Goal: Task Accomplishment & Management: Manage account settings

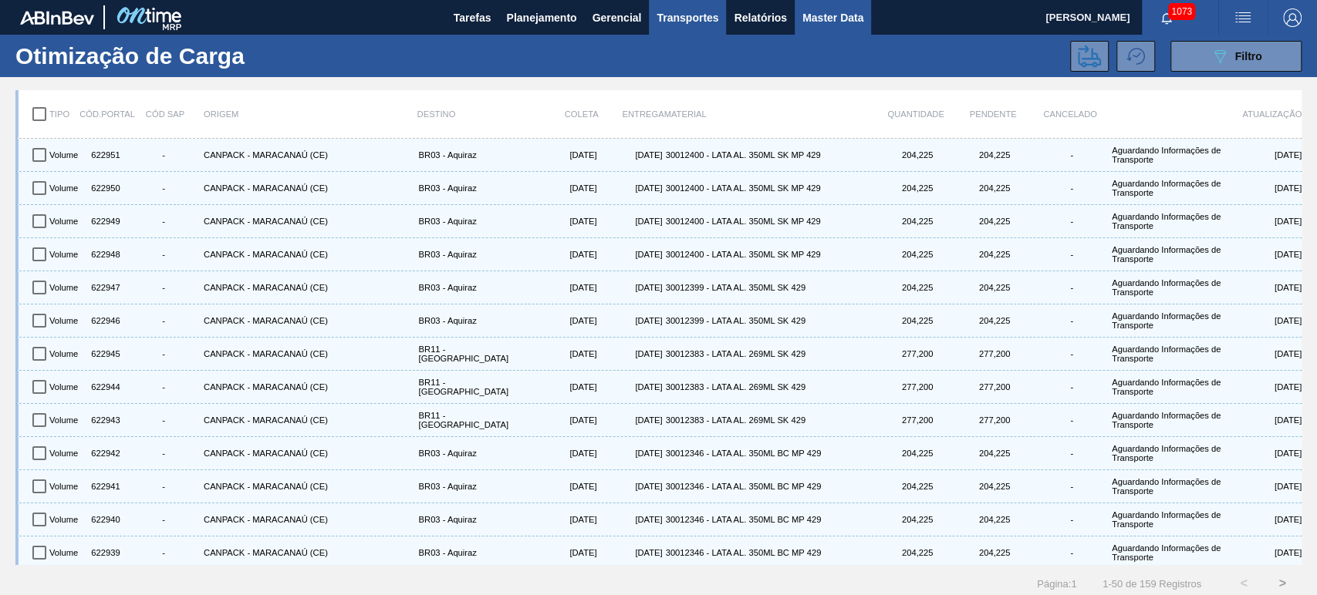
click at [842, 25] on span "Master Data" at bounding box center [832, 17] width 61 height 19
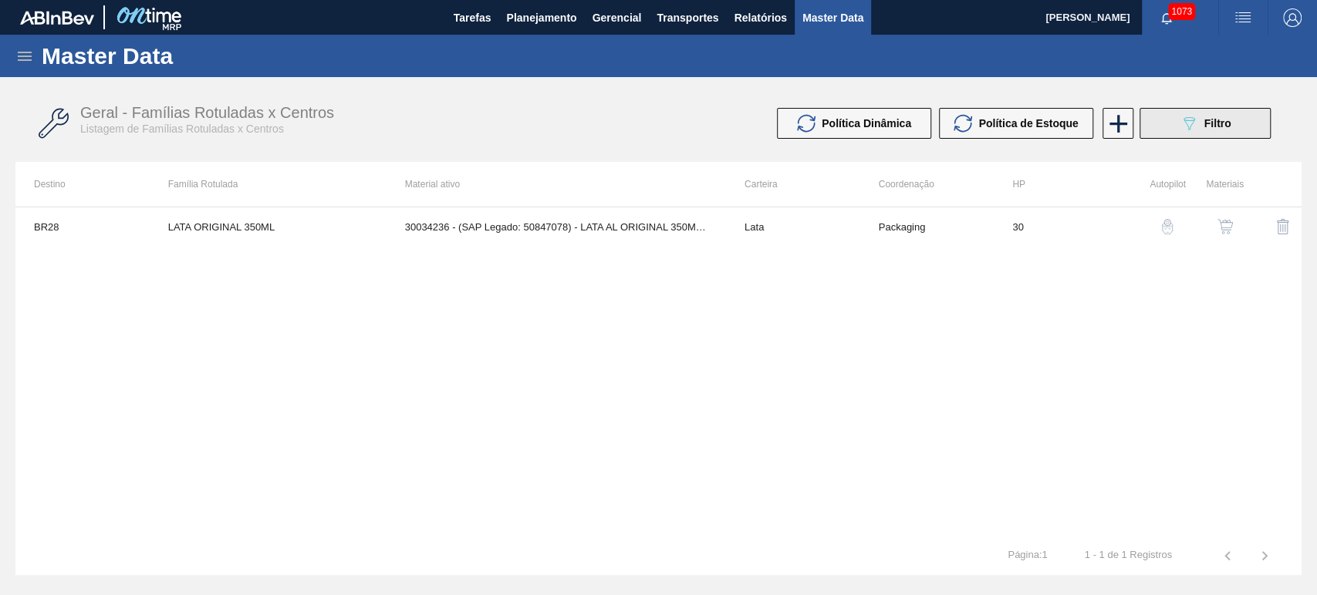
click at [1211, 133] on button "089F7B8B-B2A5-4AFE-B5C0-19BA573D28AC Filtro" at bounding box center [1204, 123] width 131 height 31
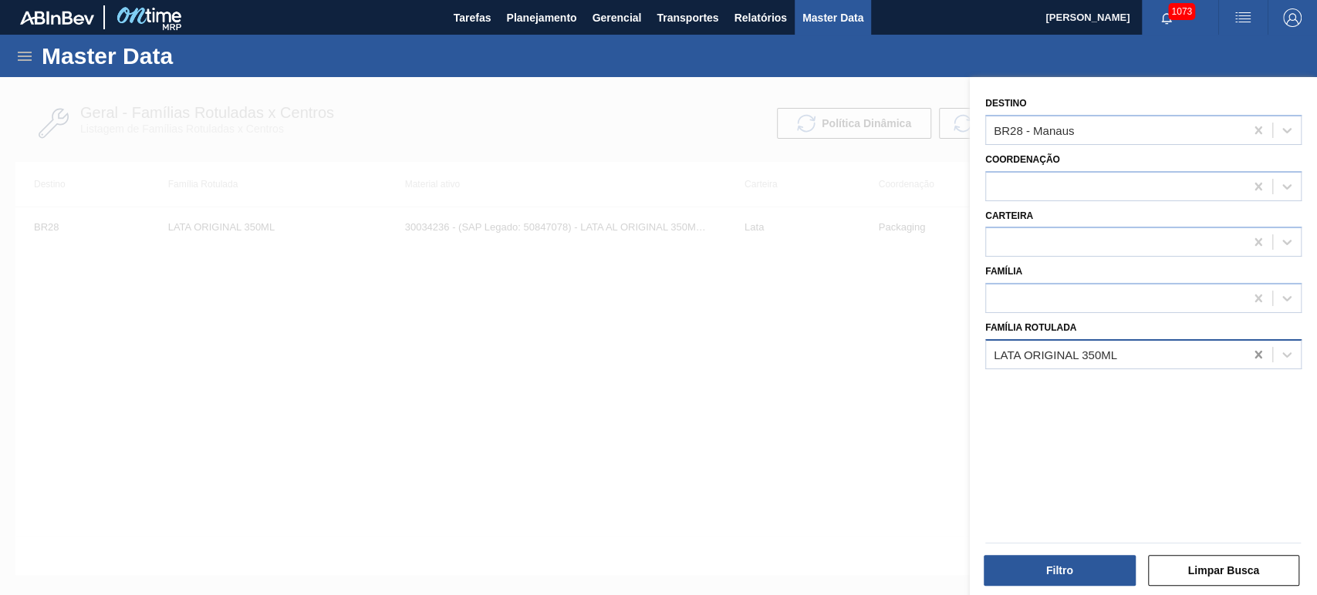
click at [1257, 352] on icon at bounding box center [1257, 355] width 7 height 8
click at [1255, 127] on icon at bounding box center [1257, 130] width 15 height 15
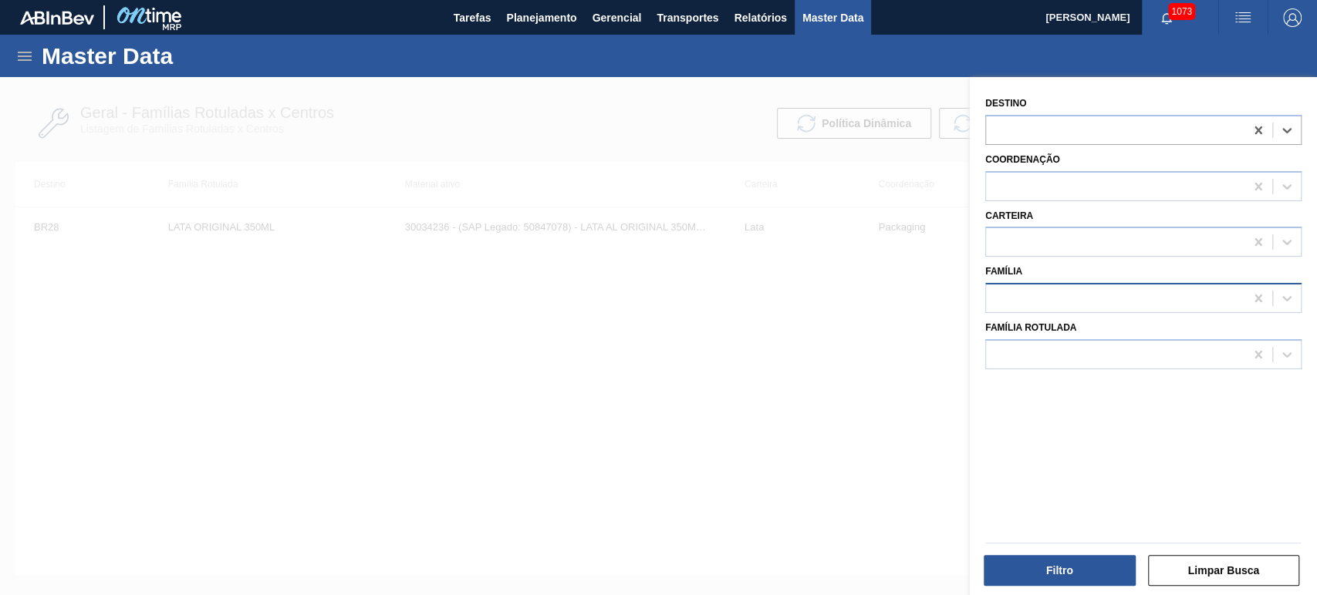
click at [1074, 291] on div at bounding box center [1115, 299] width 258 height 22
type input "s"
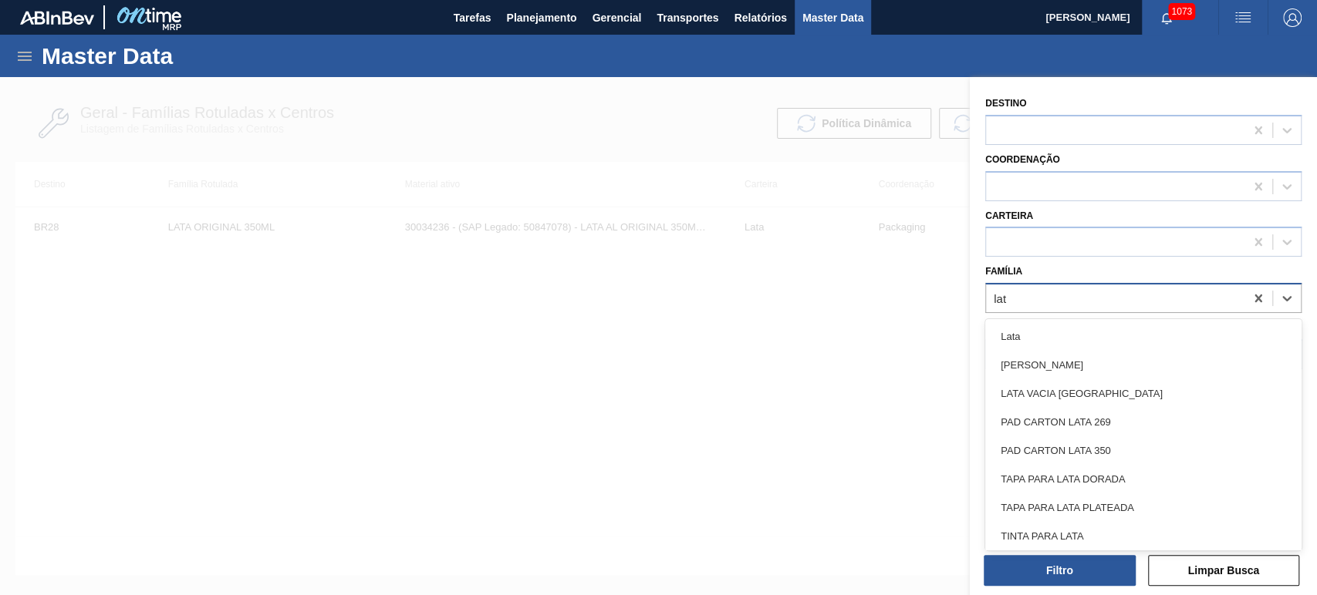
type input "lata"
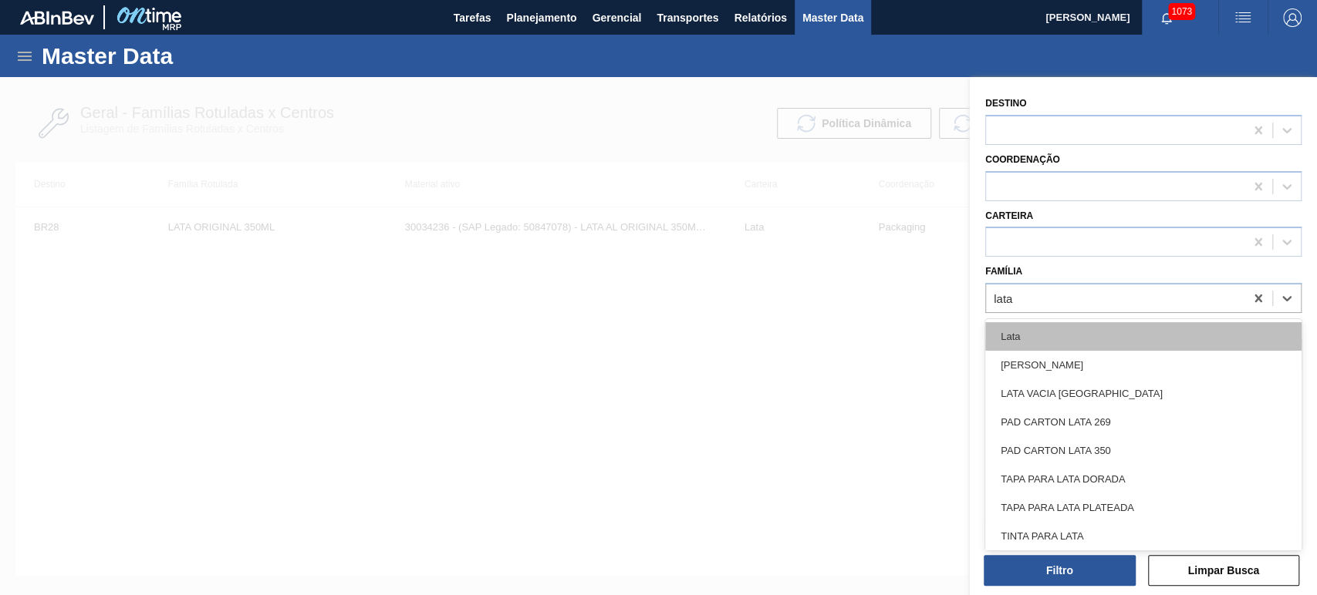
click at [1041, 341] on div "Lata" at bounding box center [1143, 336] width 316 height 29
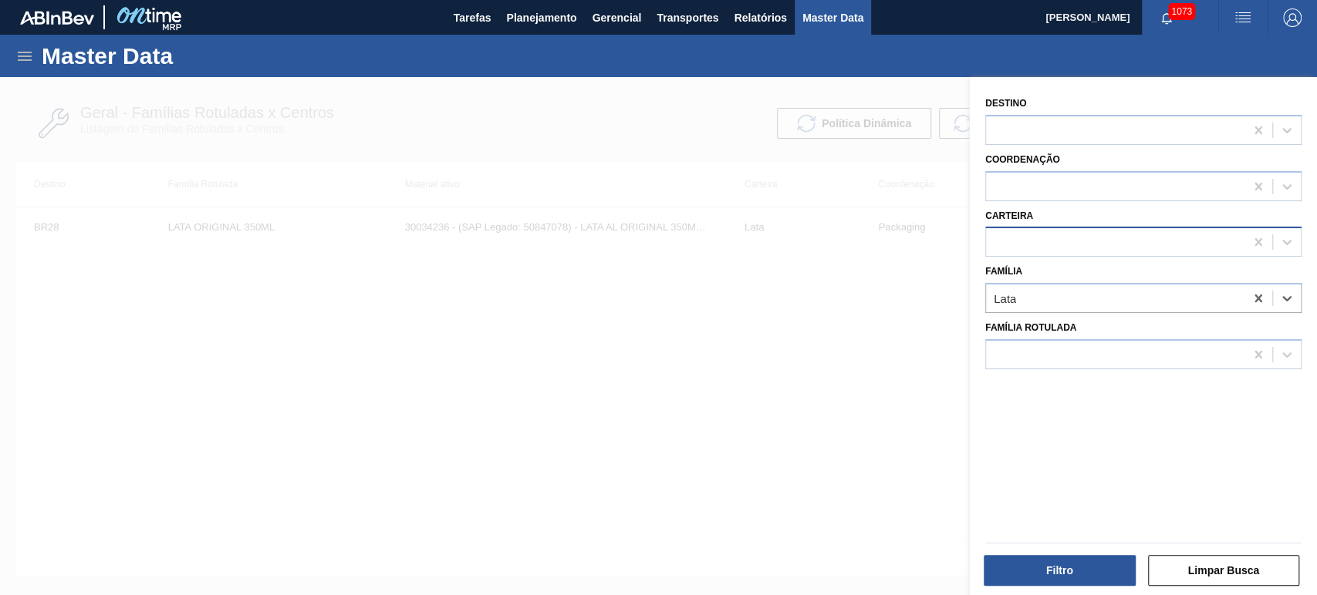
click at [1020, 249] on div at bounding box center [1115, 242] width 258 height 22
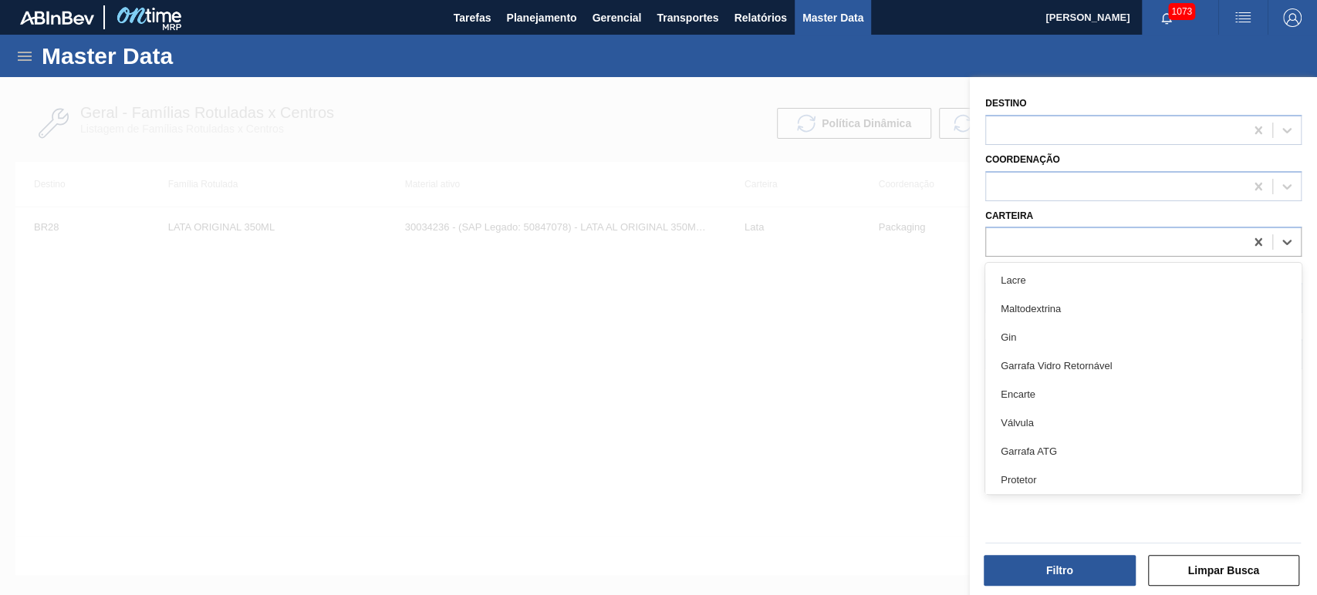
click at [1083, 214] on div "Carteira option Lacre focused, 1 of 101. 101 results available. Use Up and Down…" at bounding box center [1143, 231] width 316 height 52
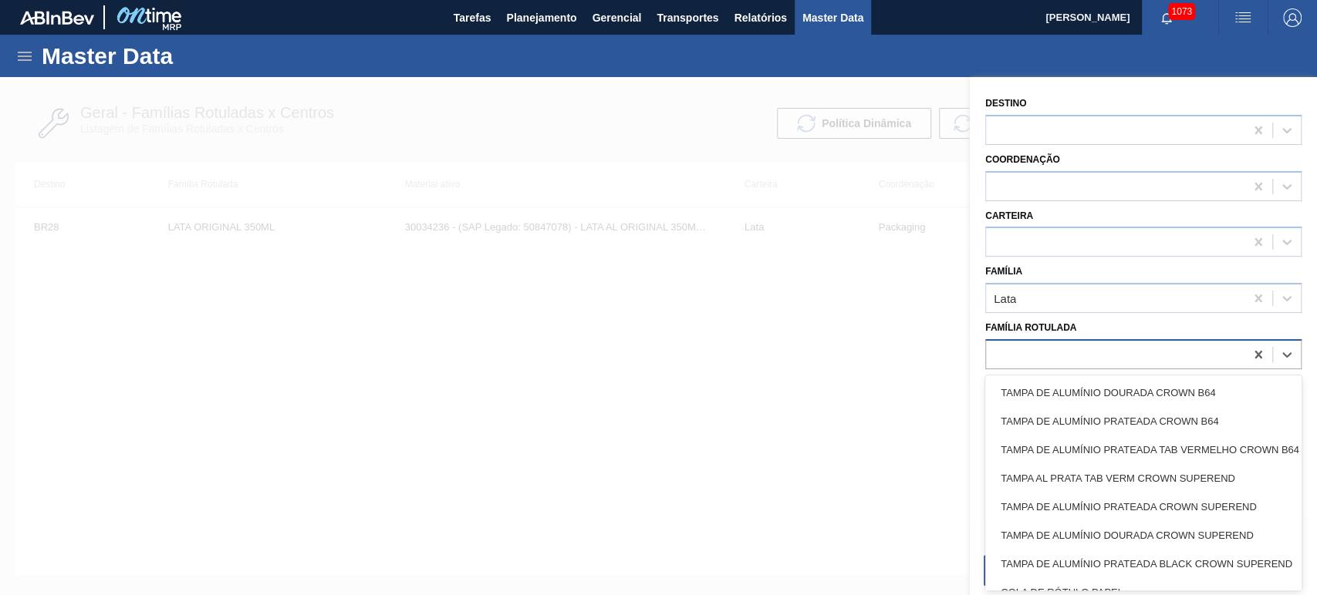
click at [1061, 352] on div at bounding box center [1115, 354] width 258 height 22
type Rotulada "senses"
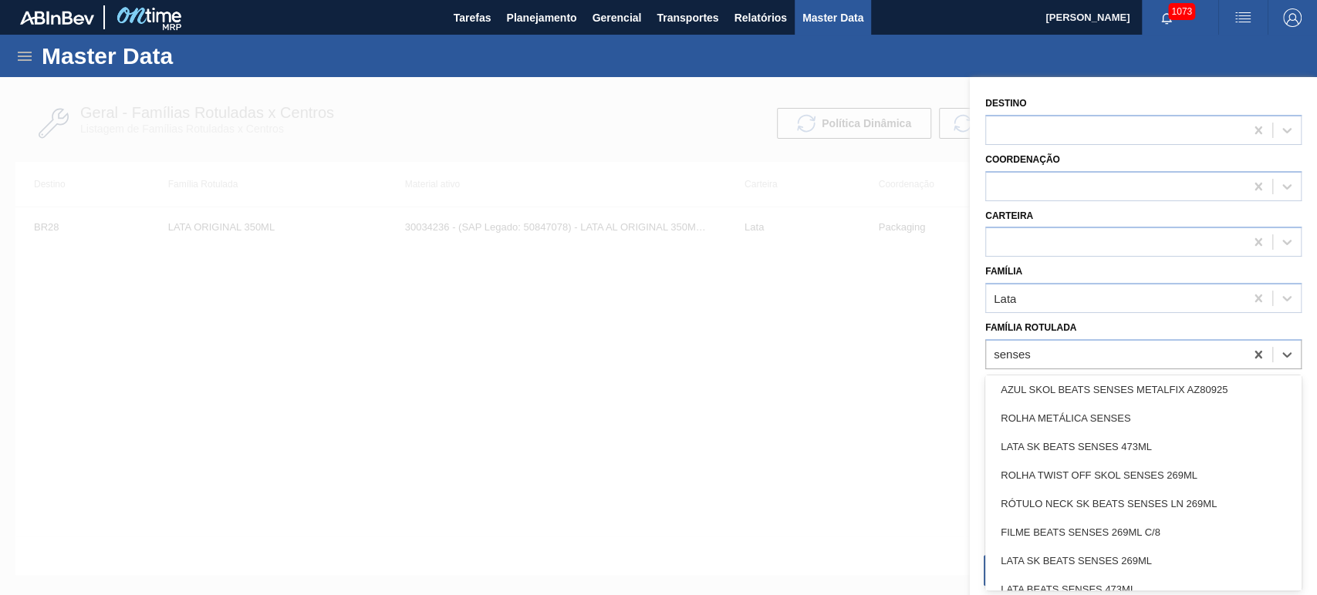
scroll to position [389, 0]
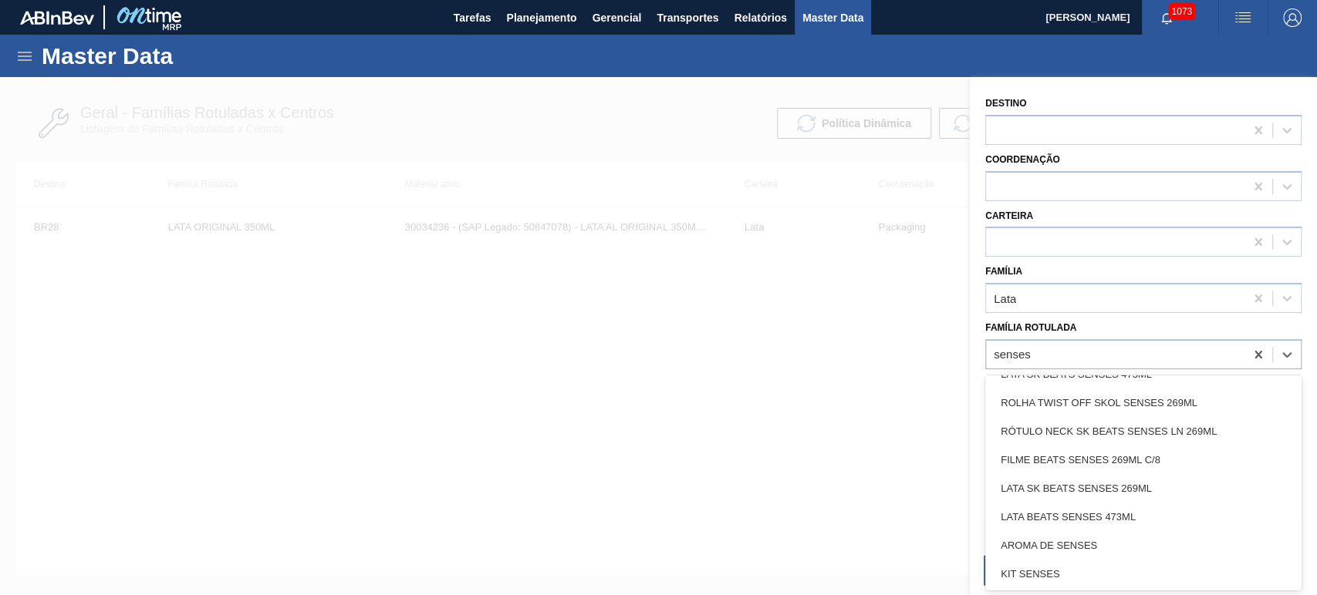
click at [1137, 489] on div "LATA SK BEATS SENSES 269ML" at bounding box center [1143, 488] width 316 height 29
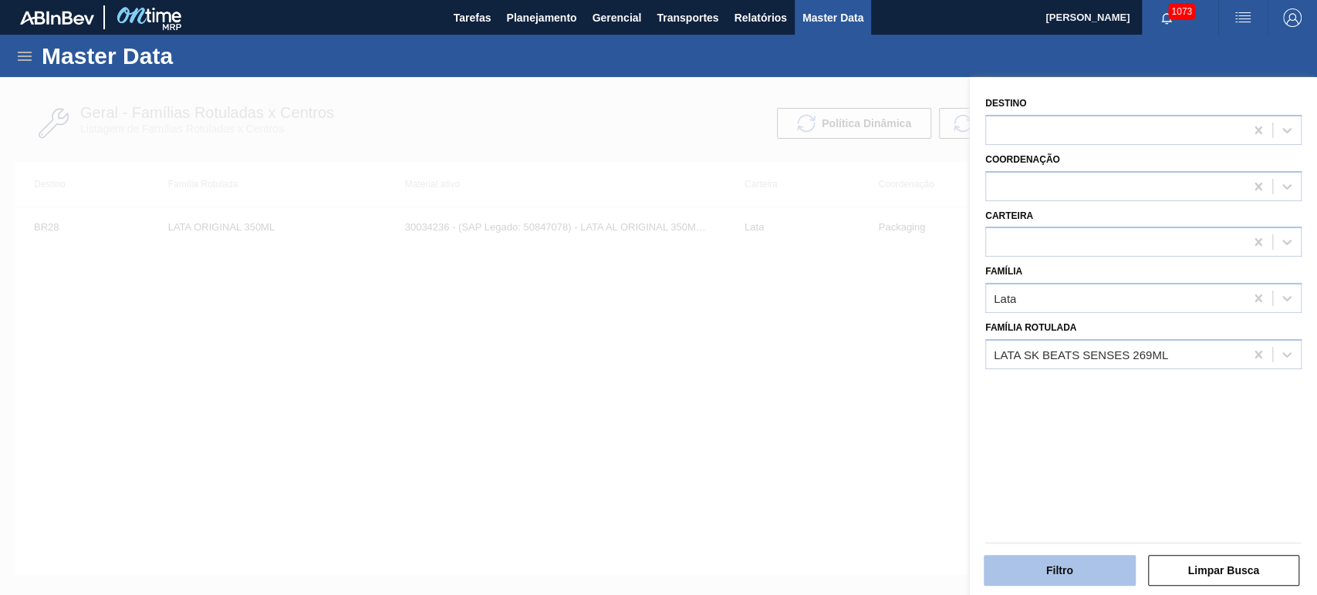
click at [1075, 568] on button "Filtro" at bounding box center [1059, 570] width 152 height 31
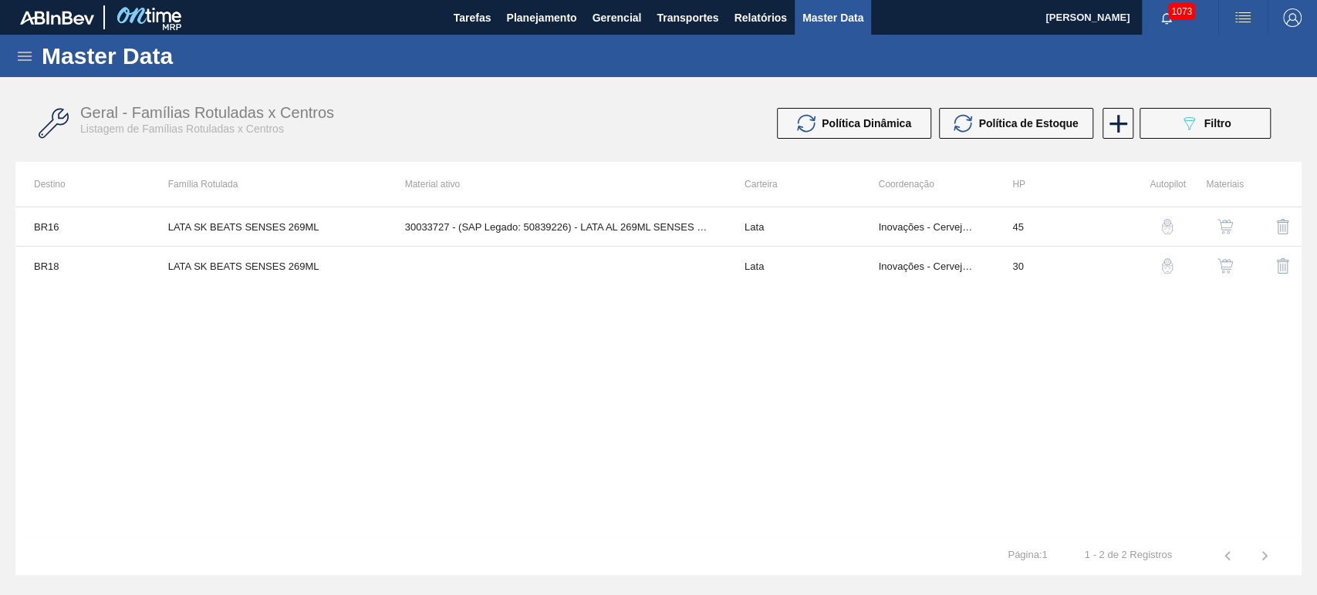
click at [25, 60] on icon at bounding box center [25, 56] width 14 height 9
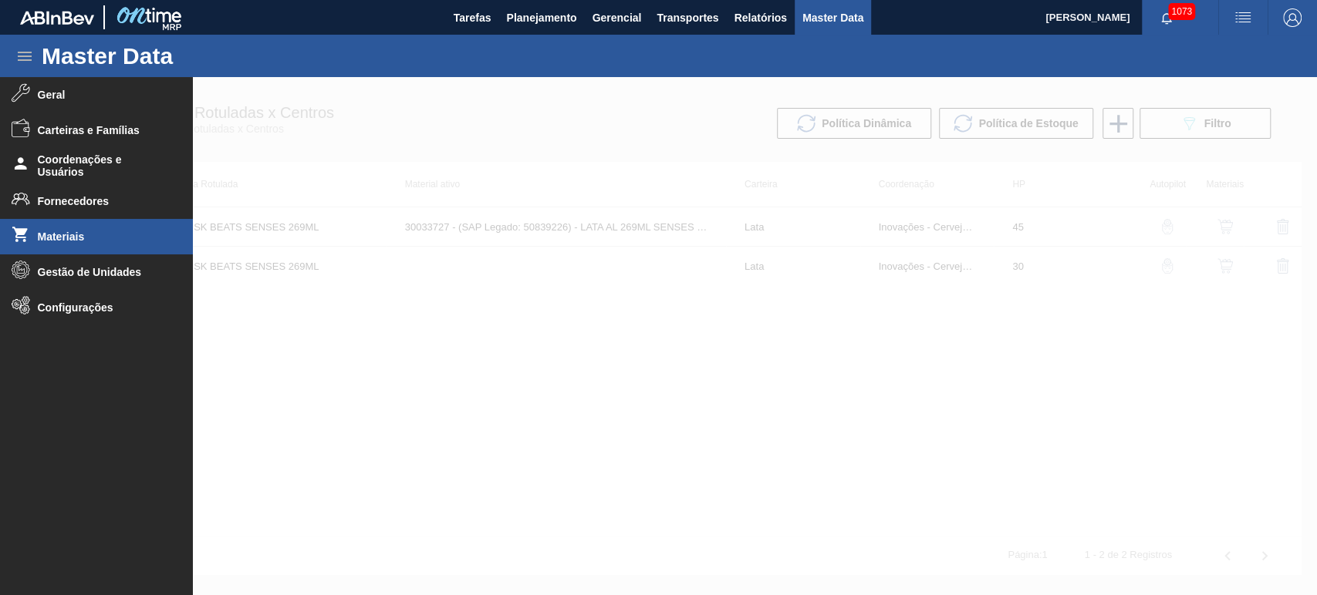
click at [62, 234] on span "Materiais" at bounding box center [101, 237] width 127 height 12
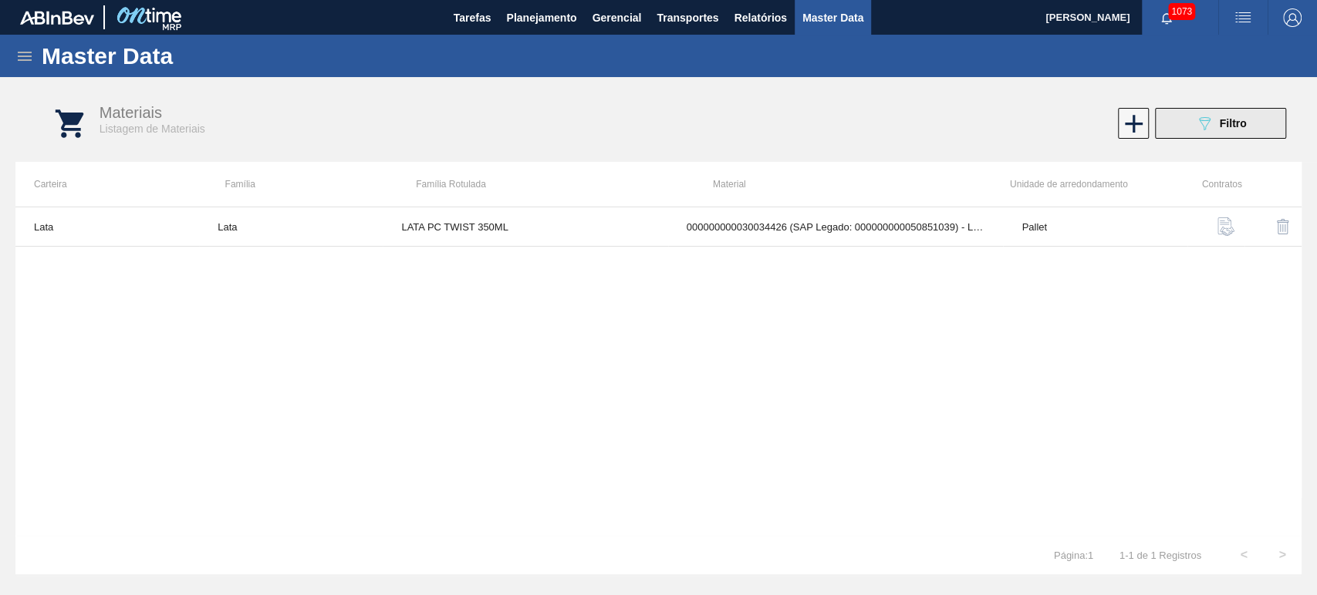
click at [1189, 128] on button "089F7B8B-B2A5-4AFE-B5C0-19BA573D28AC Filtro" at bounding box center [1220, 123] width 131 height 31
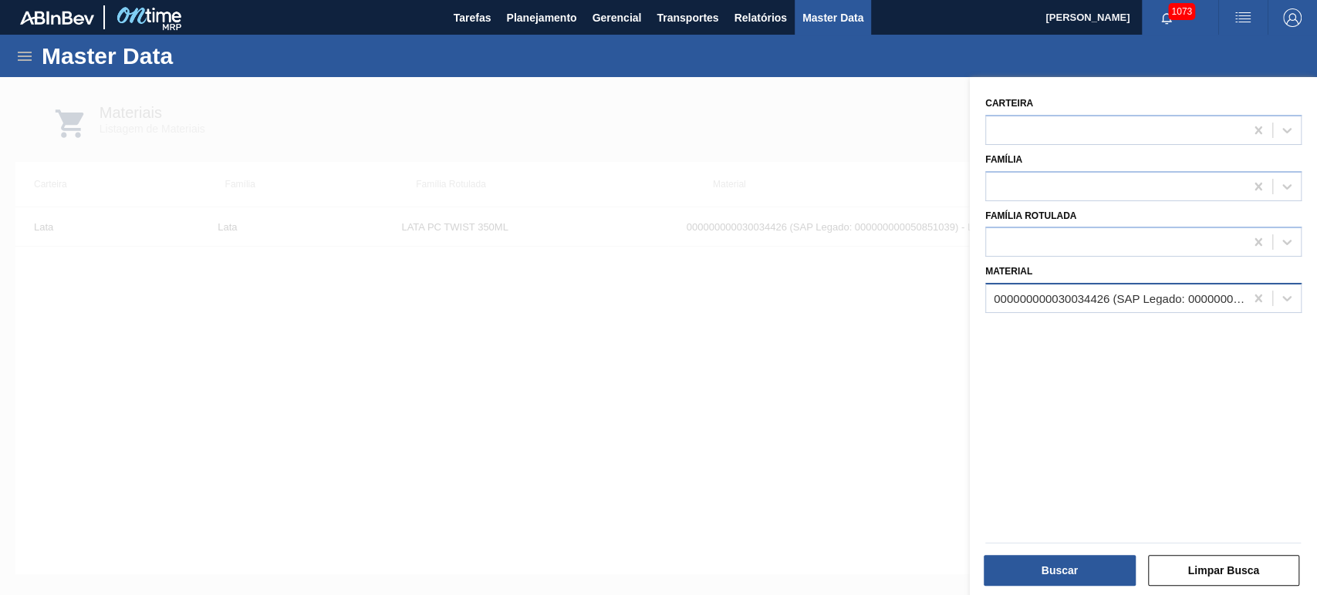
click at [1105, 289] on div "000000000030034426 (SAP Legado: 000000000050851039) - LATA AL 350ML PCTW NIV25" at bounding box center [1115, 299] width 258 height 22
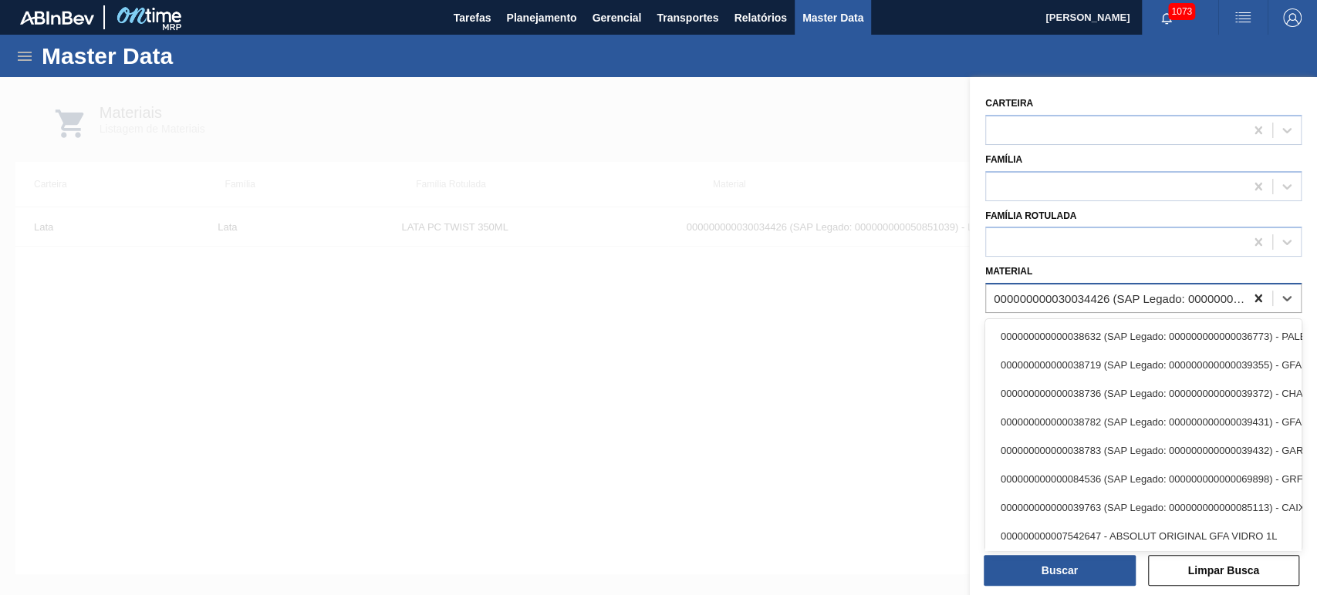
click at [1250, 295] on icon at bounding box center [1257, 298] width 15 height 15
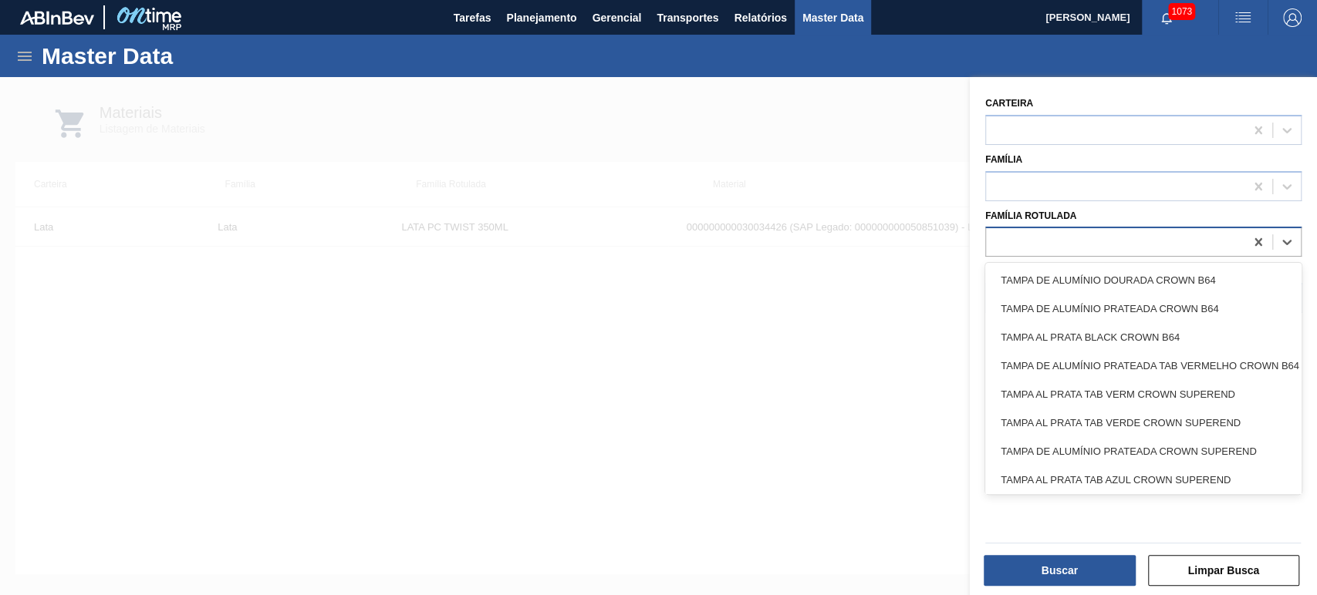
click at [1142, 244] on div at bounding box center [1115, 242] width 258 height 22
type Rotulada "senses"
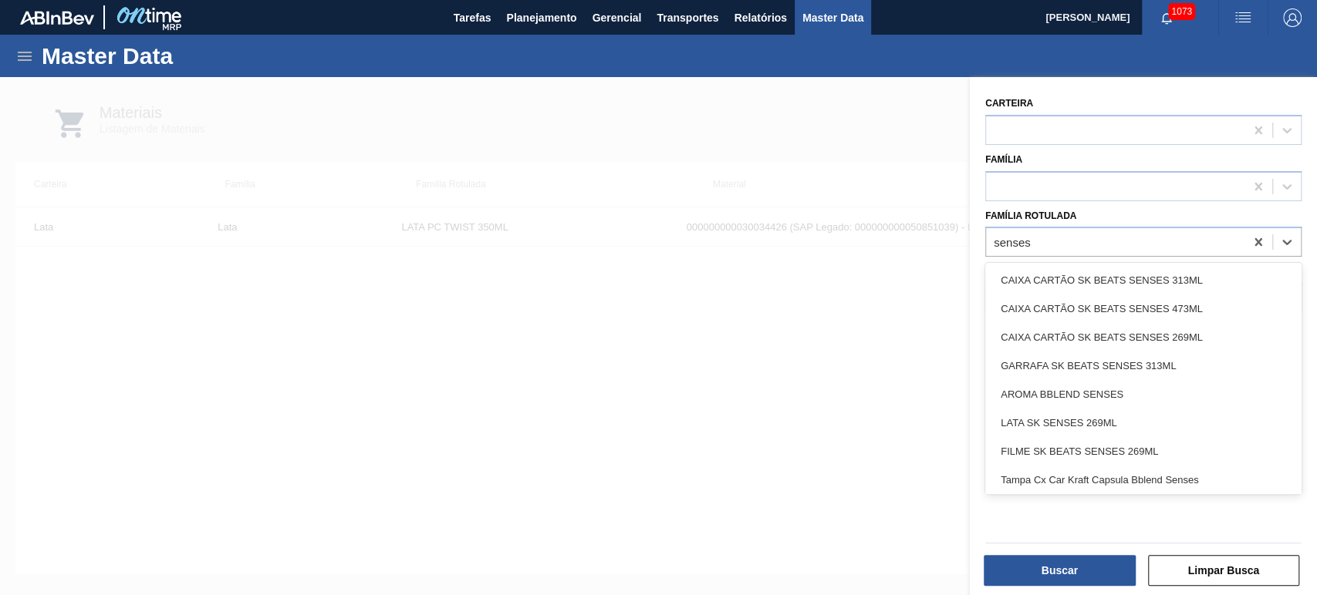
scroll to position [373, 0]
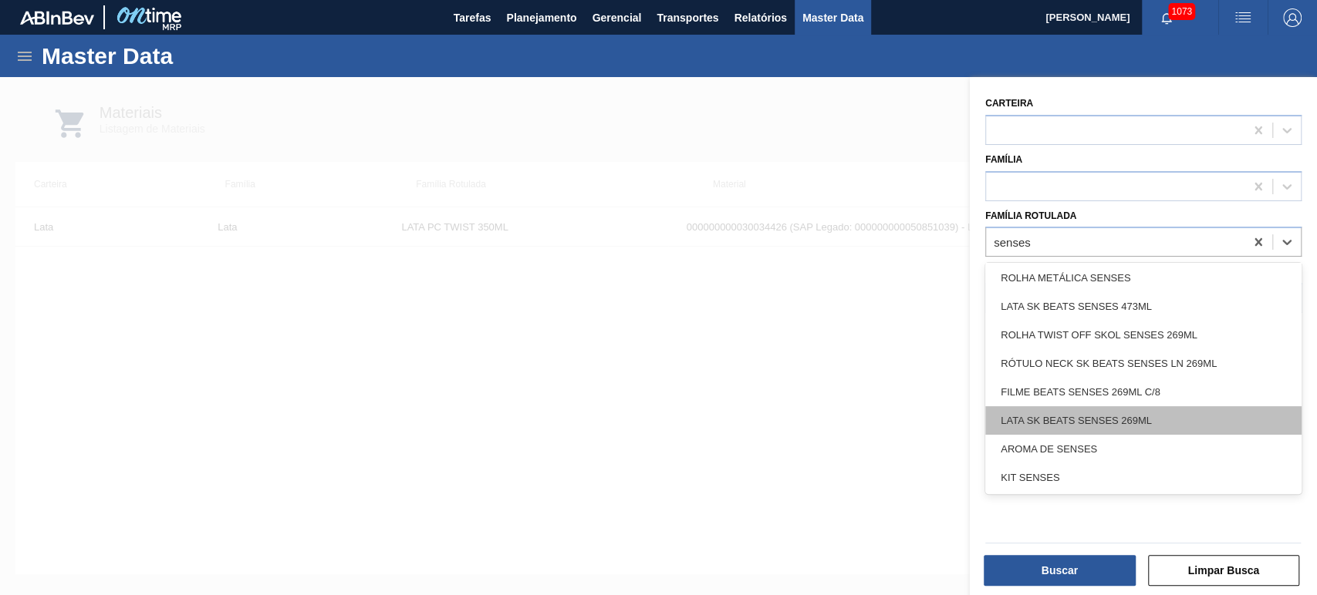
click at [1132, 414] on div "LATA SK BEATS SENSES 269ML" at bounding box center [1143, 420] width 316 height 29
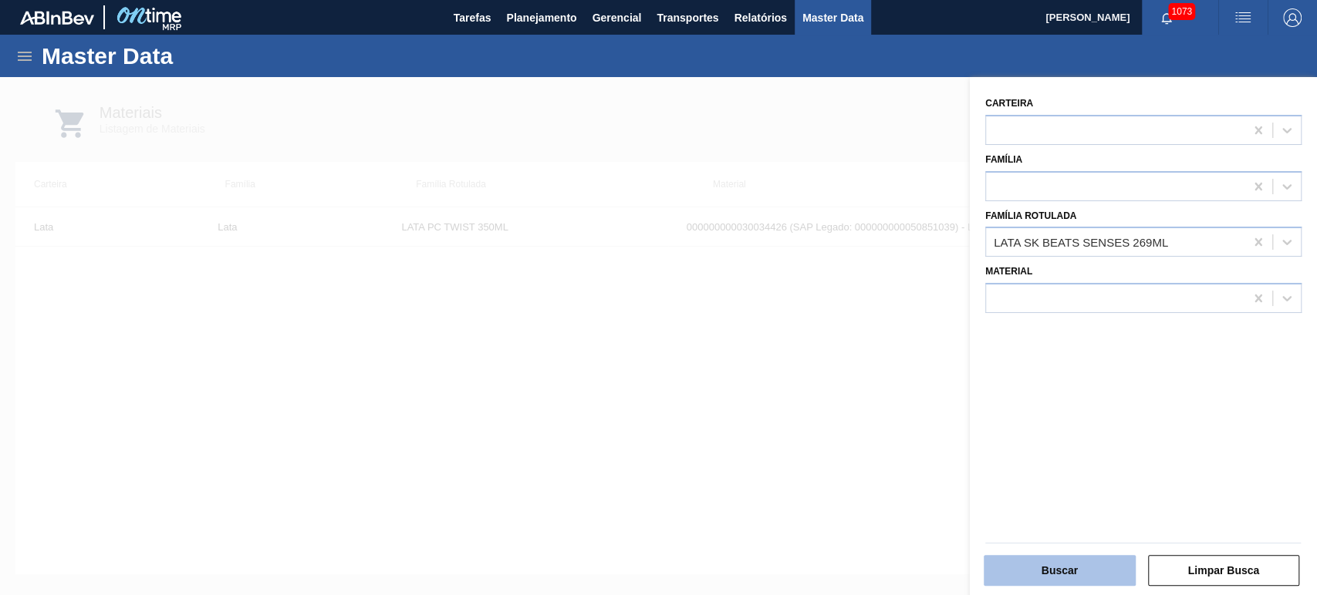
click at [1055, 566] on button "Buscar" at bounding box center [1059, 570] width 152 height 31
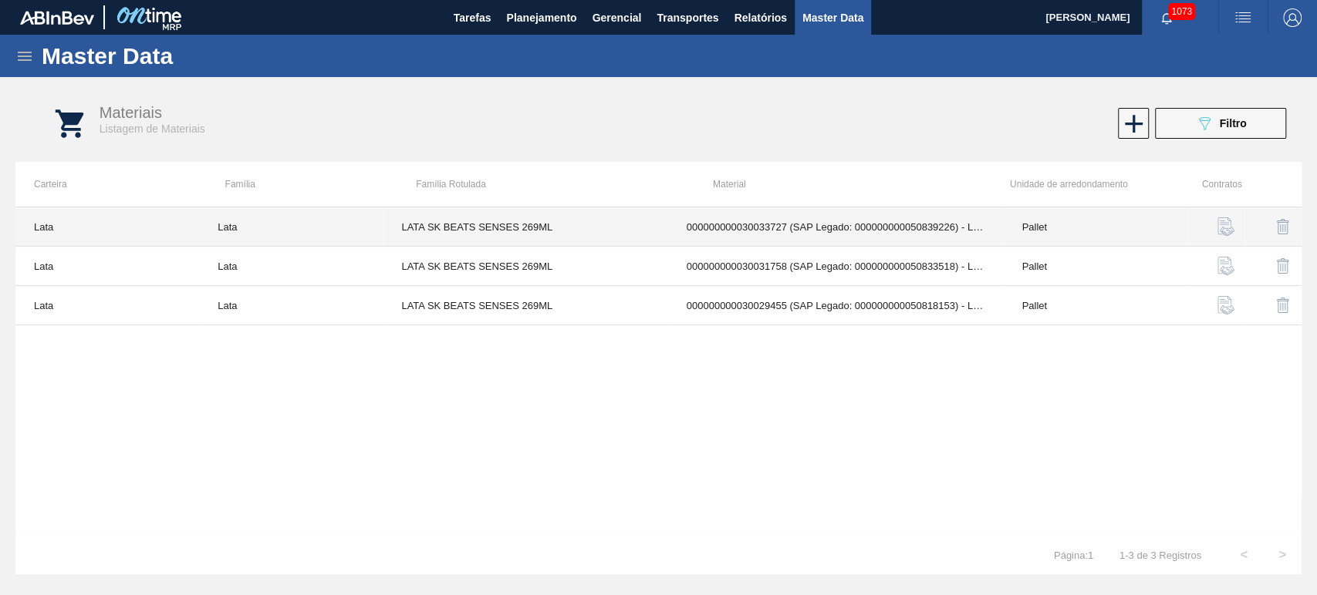
click at [767, 224] on td "000000000030033727 (SAP Legado: 000000000050839226) - LATA AL 269ML SENSES NIV25" at bounding box center [836, 226] width 336 height 39
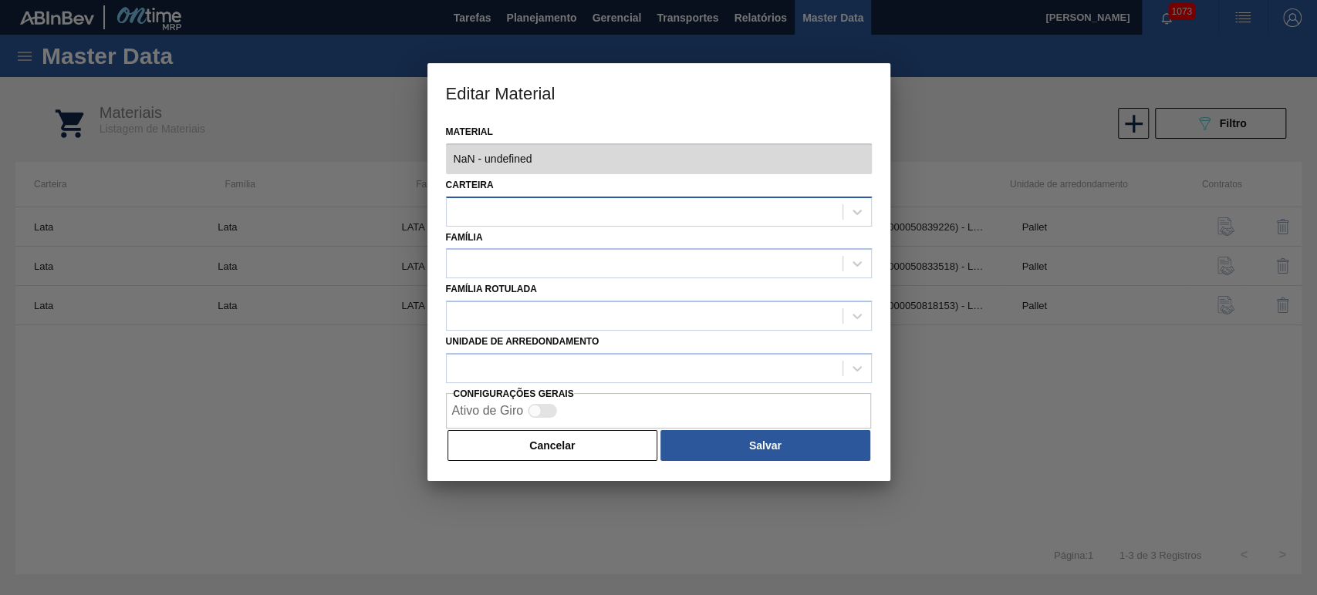
type input "30033727 - 000000000030033727 (SAP Legado: 000000000050839226) - LATA AL 269ML …"
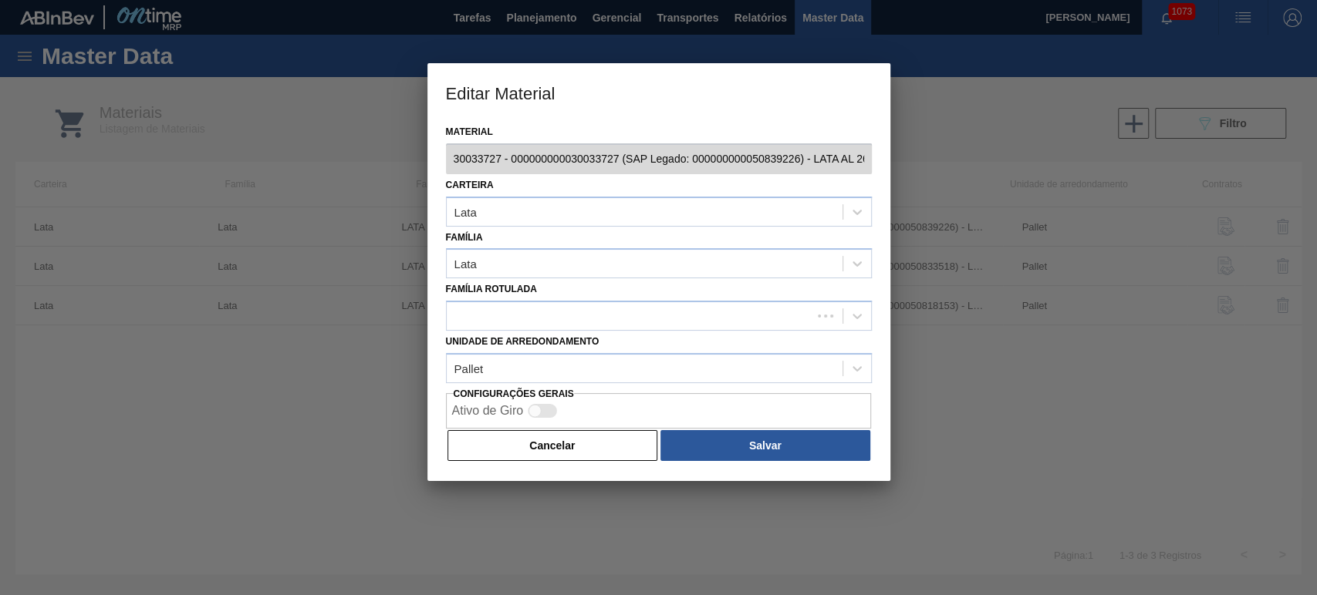
scroll to position [0, 105]
click at [888, 165] on div "Material 30033727 - 000000000030033727 (SAP Legado: 000000000050839226) - LATA …" at bounding box center [658, 301] width 463 height 360
click at [390, 167] on div "Editar Material Material 30033727 - 000000000030033727 (SAP Legado: 00000000005…" at bounding box center [658, 297] width 1317 height 595
click at [535, 440] on button "Cancelar" at bounding box center [552, 445] width 211 height 31
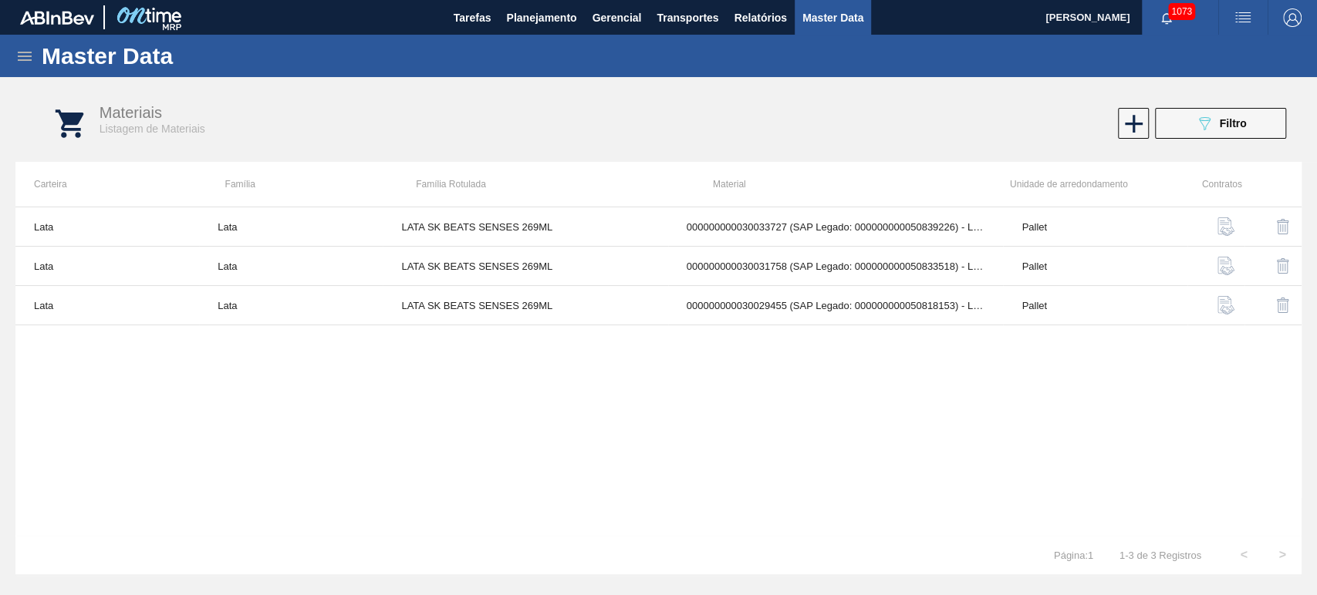
click at [1170, 32] on div "1073" at bounding box center [1179, 17] width 76 height 35
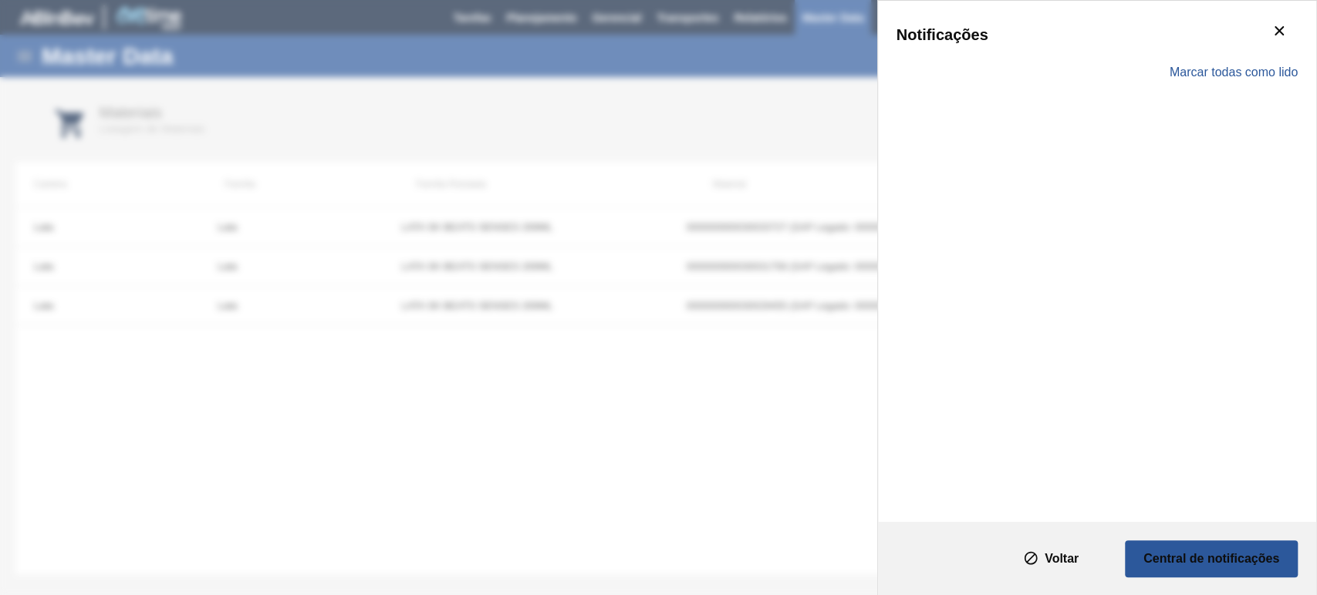
click at [1164, 23] on div "Notificações" at bounding box center [1096, 34] width 401 height 31
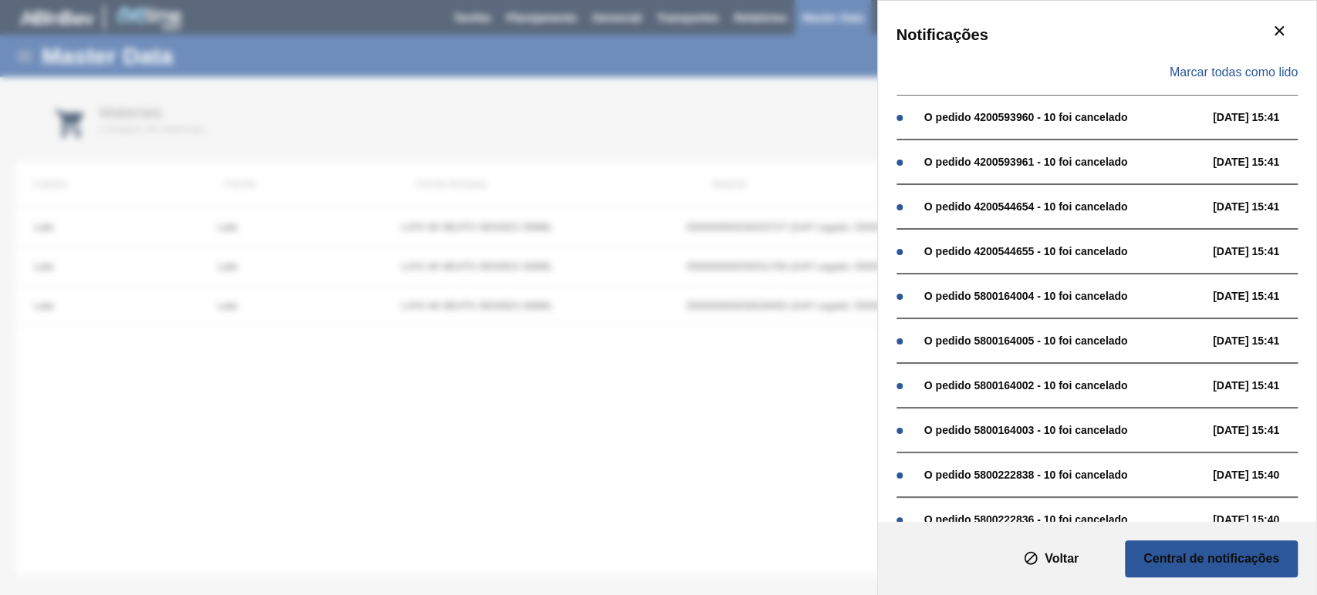
click at [1265, 62] on div "Marcar todas como lido" at bounding box center [1096, 72] width 401 height 45
click at [1265, 69] on span "Marcar todas como lido" at bounding box center [1233, 73] width 128 height 14
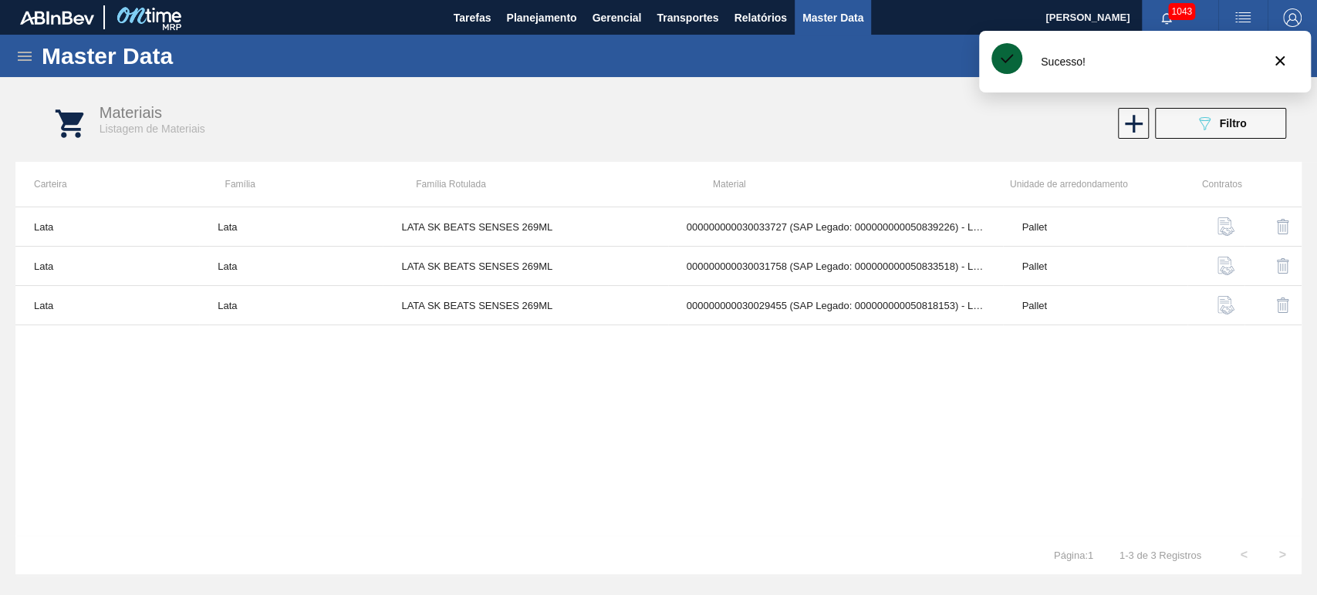
click at [1271, 35] on div "Sucesso!" at bounding box center [1145, 62] width 332 height 62
click at [1288, 59] on icon "botão de ícone" at bounding box center [1279, 61] width 19 height 19
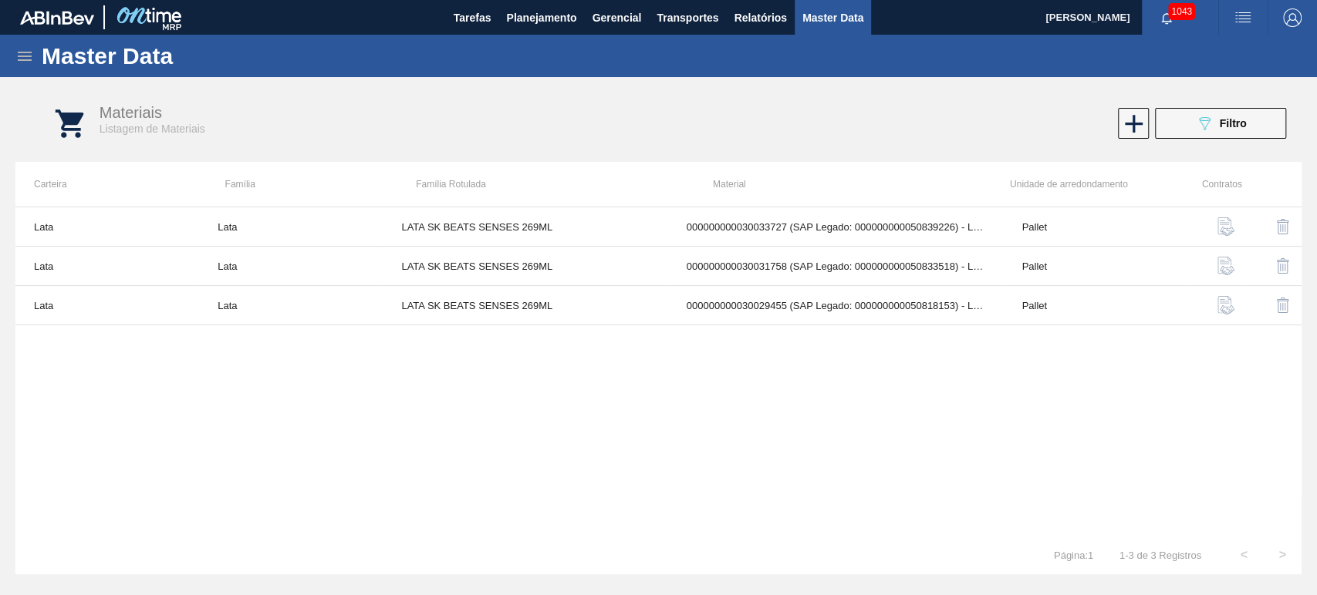
click at [1185, 75] on div "Master Data" at bounding box center [658, 56] width 1317 height 42
